Goal: Navigation & Orientation: Find specific page/section

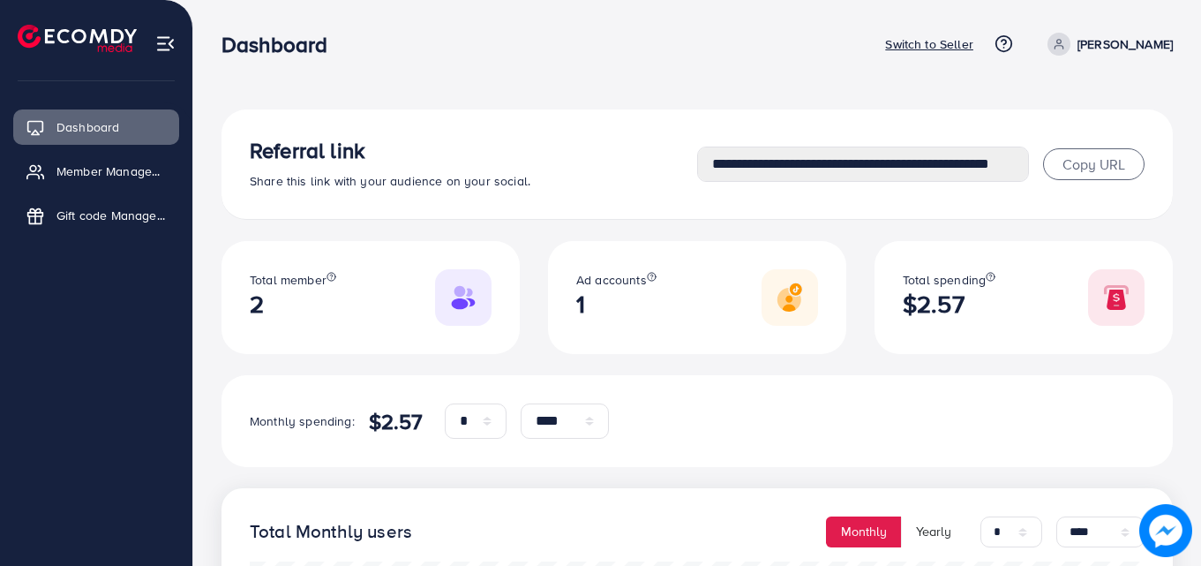
select select "*"
select select "****"
select select "*"
select select "****"
click at [101, 154] on link "Member Management" at bounding box center [96, 171] width 166 height 35
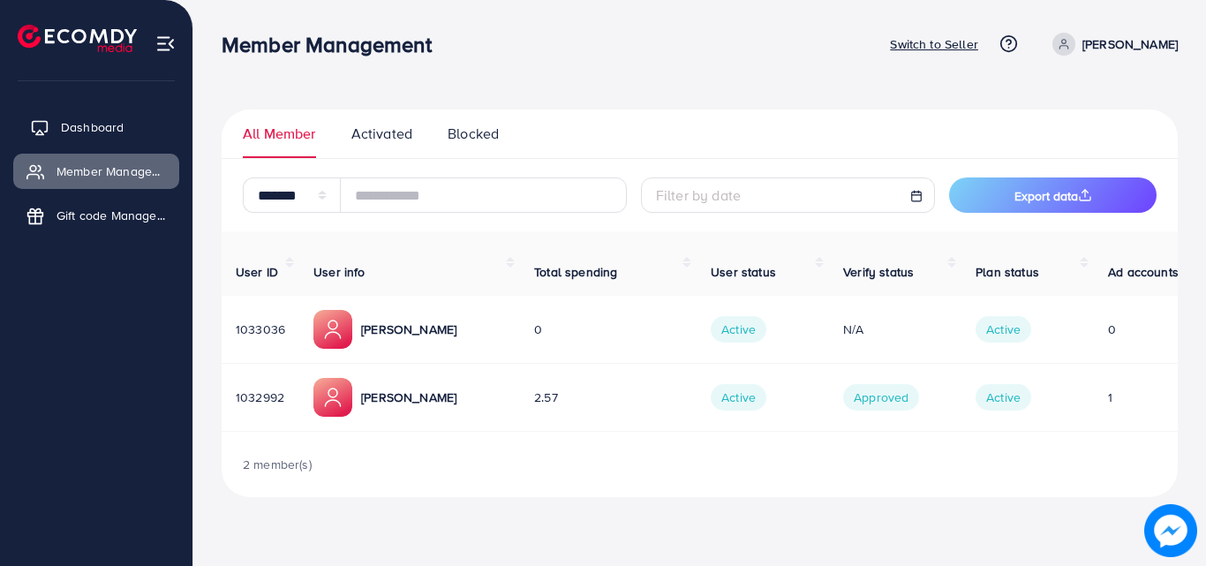
click at [55, 116] on link "Dashboard" at bounding box center [96, 126] width 166 height 35
select select "*"
select select "****"
select select "*"
select select "****"
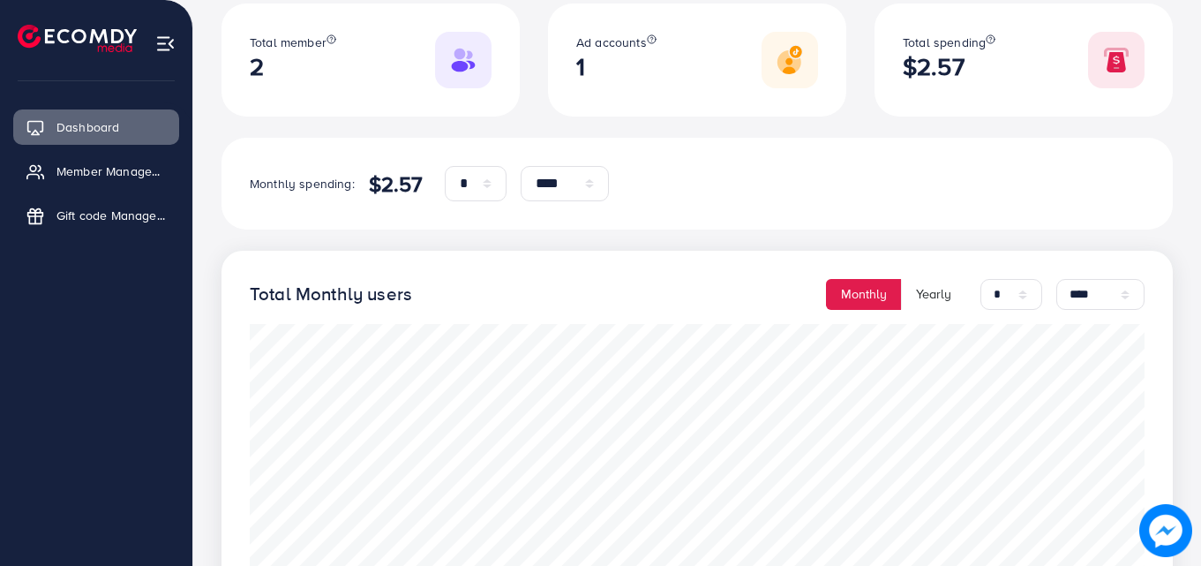
scroll to position [303, 0]
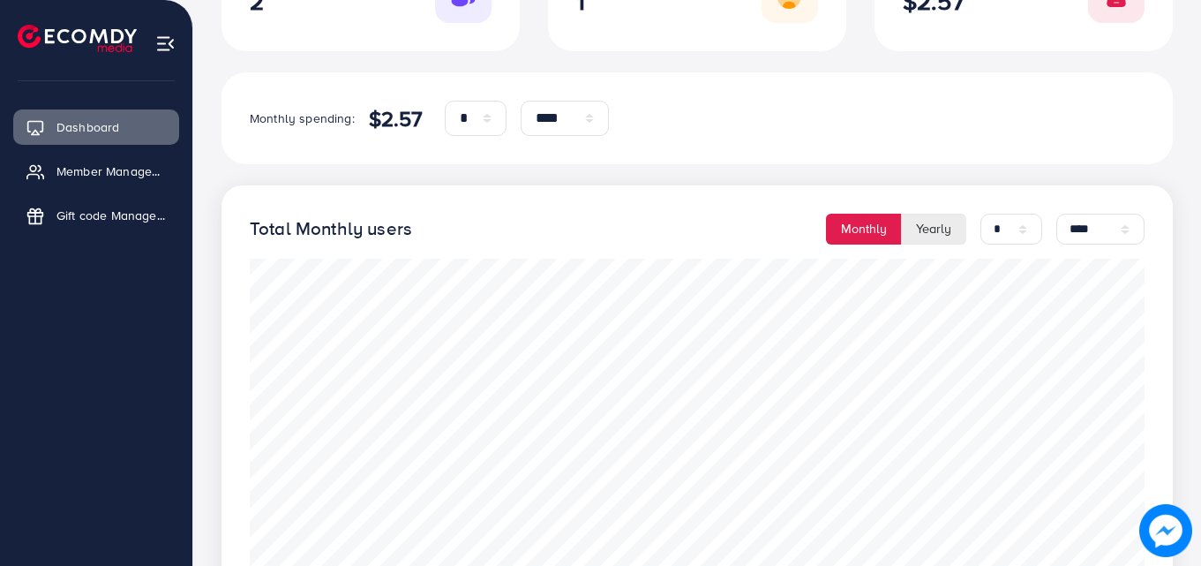
click at [926, 220] on button "Yearly" at bounding box center [933, 229] width 65 height 31
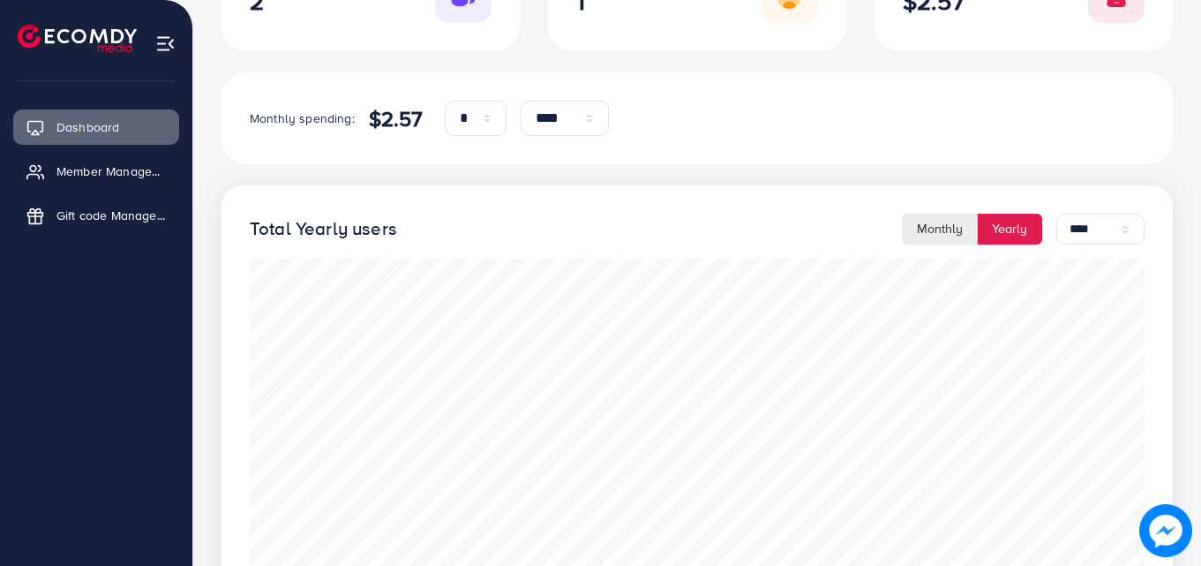
click at [929, 224] on button "Monthly" at bounding box center [940, 229] width 76 height 31
select select "*"
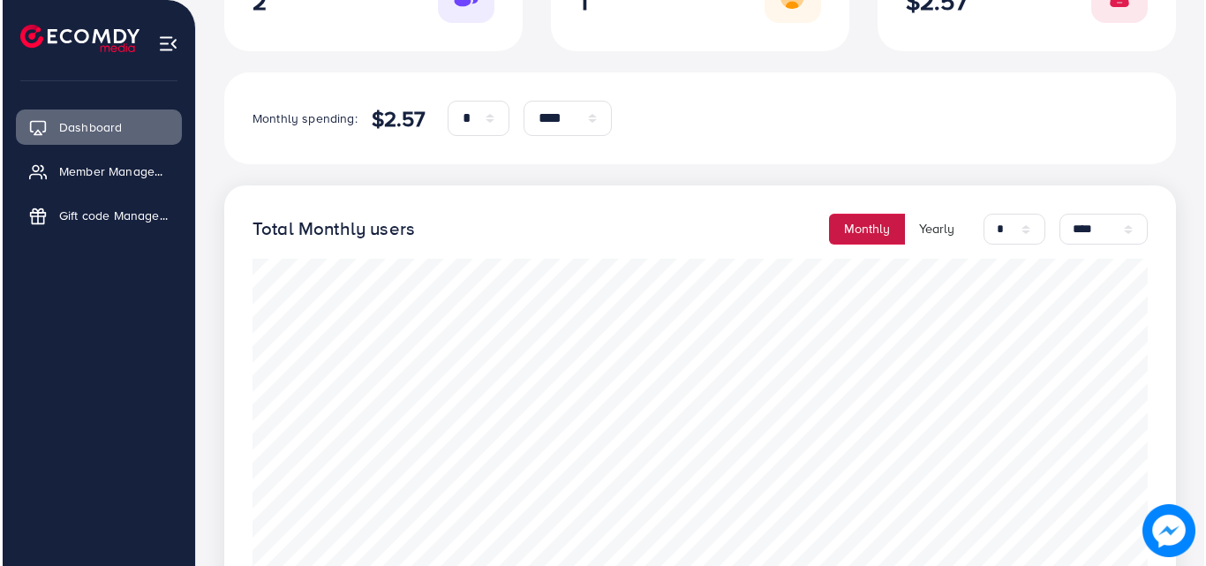
scroll to position [0, 0]
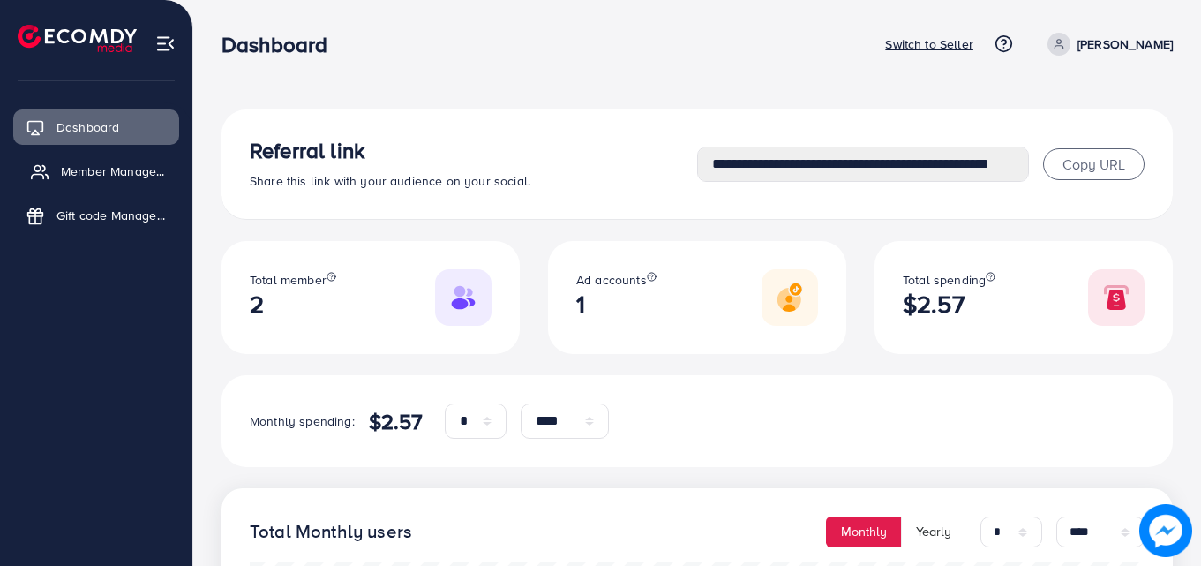
click at [113, 177] on span "Member Management" at bounding box center [115, 171] width 109 height 18
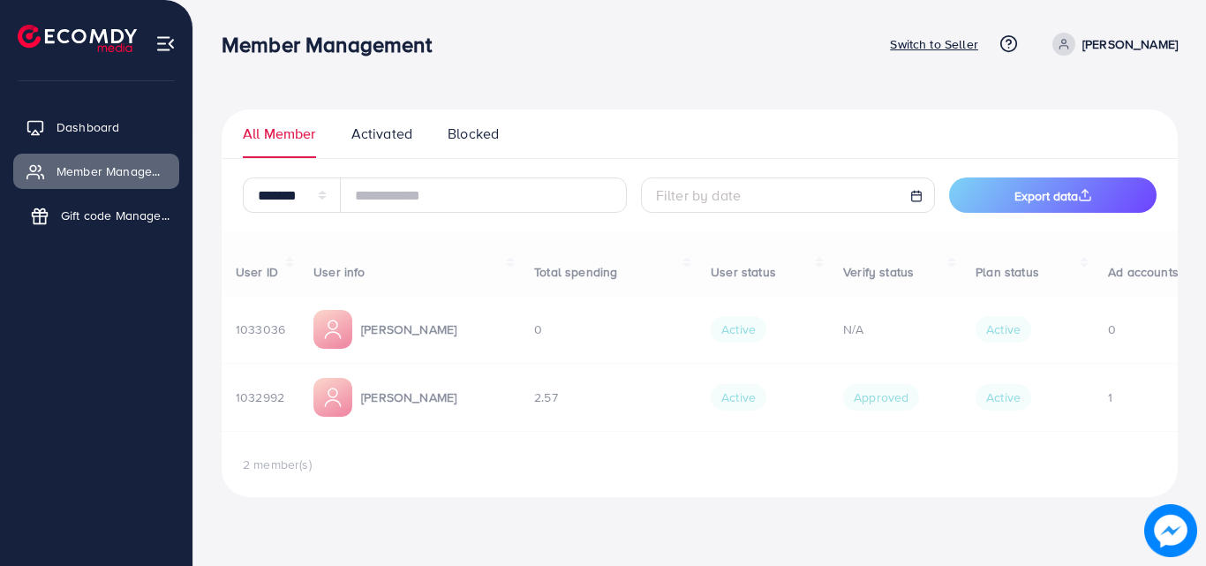
click at [113, 230] on link "Gift code Management" at bounding box center [96, 215] width 166 height 35
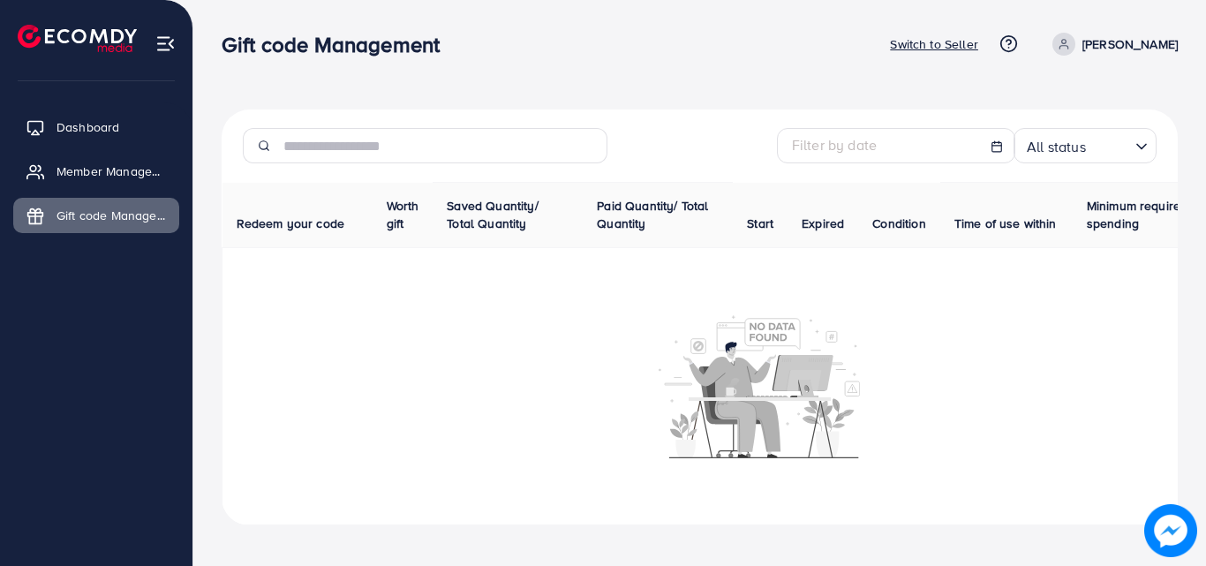
click at [388, 204] on span "Worth gift" at bounding box center [403, 214] width 33 height 35
click at [1050, 33] on ul "Switch to Seller Help Center Contact Support Plans and Pricing Term and policy …" at bounding box center [1034, 44] width 288 height 23
click at [1011, 45] on icon at bounding box center [1008, 43] width 4 height 4
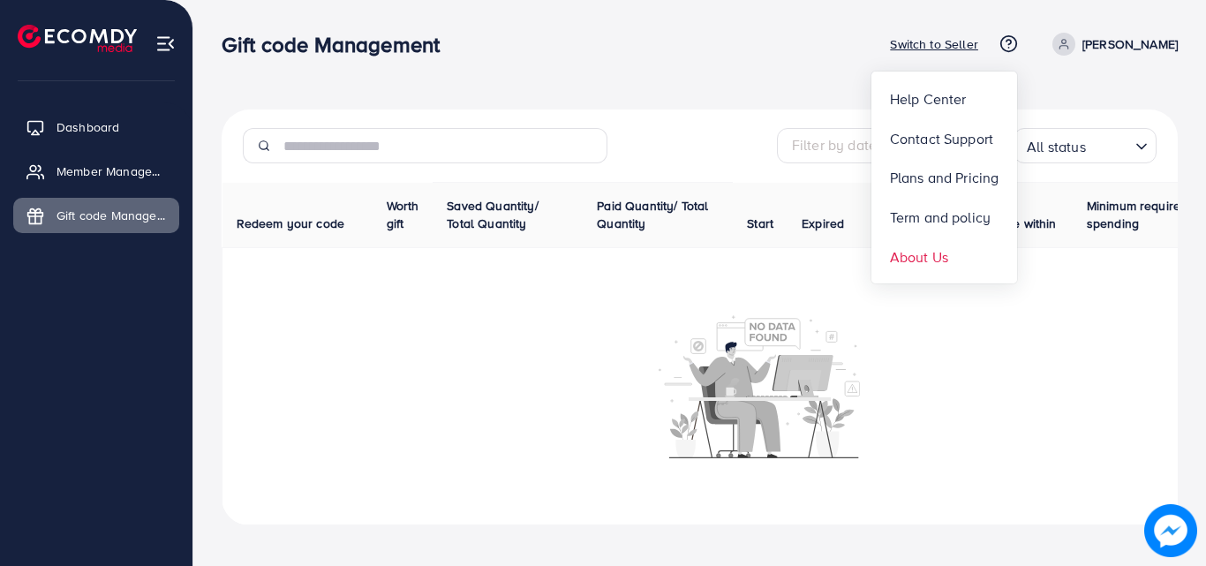
click at [948, 262] on span "About Us" at bounding box center [919, 256] width 58 height 21
